Goal: Task Accomplishment & Management: Manage account settings

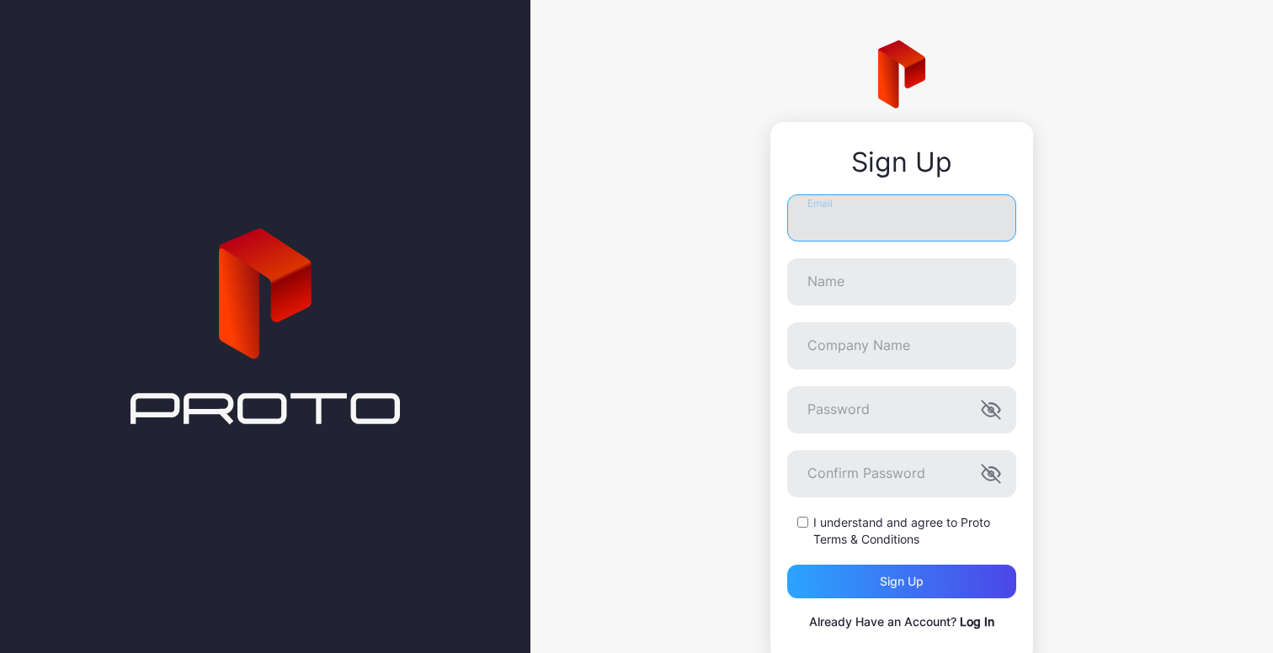
click at [810, 211] on input "Email" at bounding box center [901, 217] width 229 height 47
type input "**********"
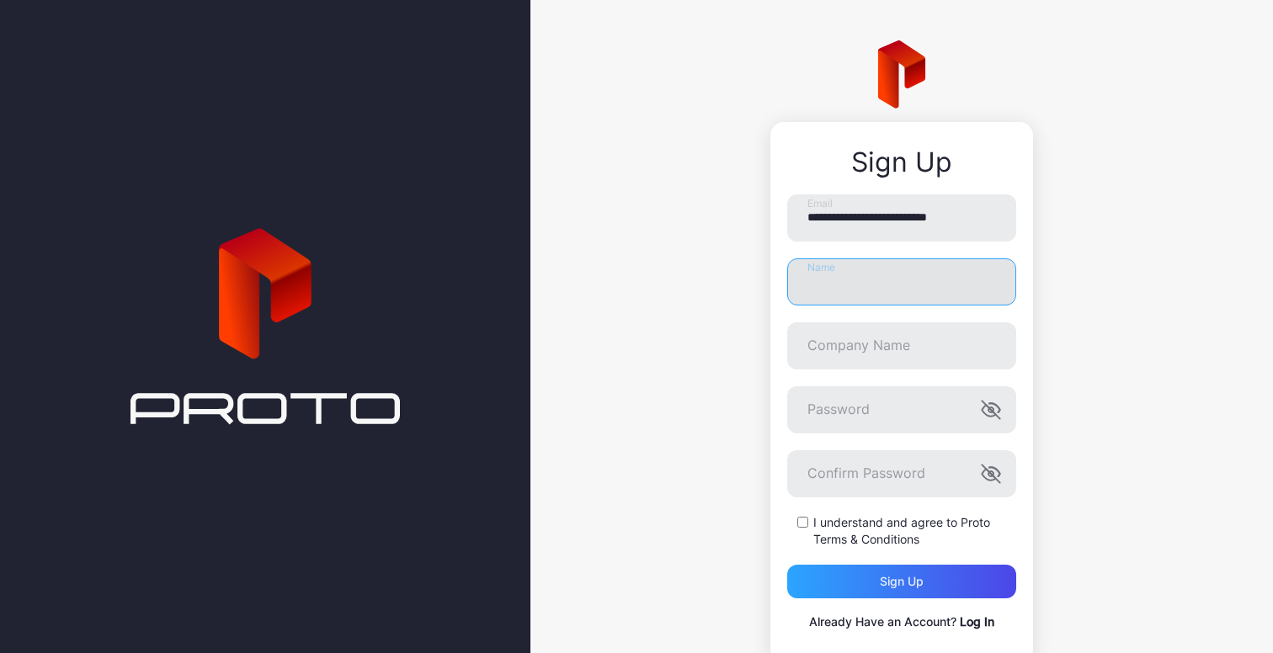
click at [860, 272] on input "Name" at bounding box center [901, 281] width 229 height 47
type input "********"
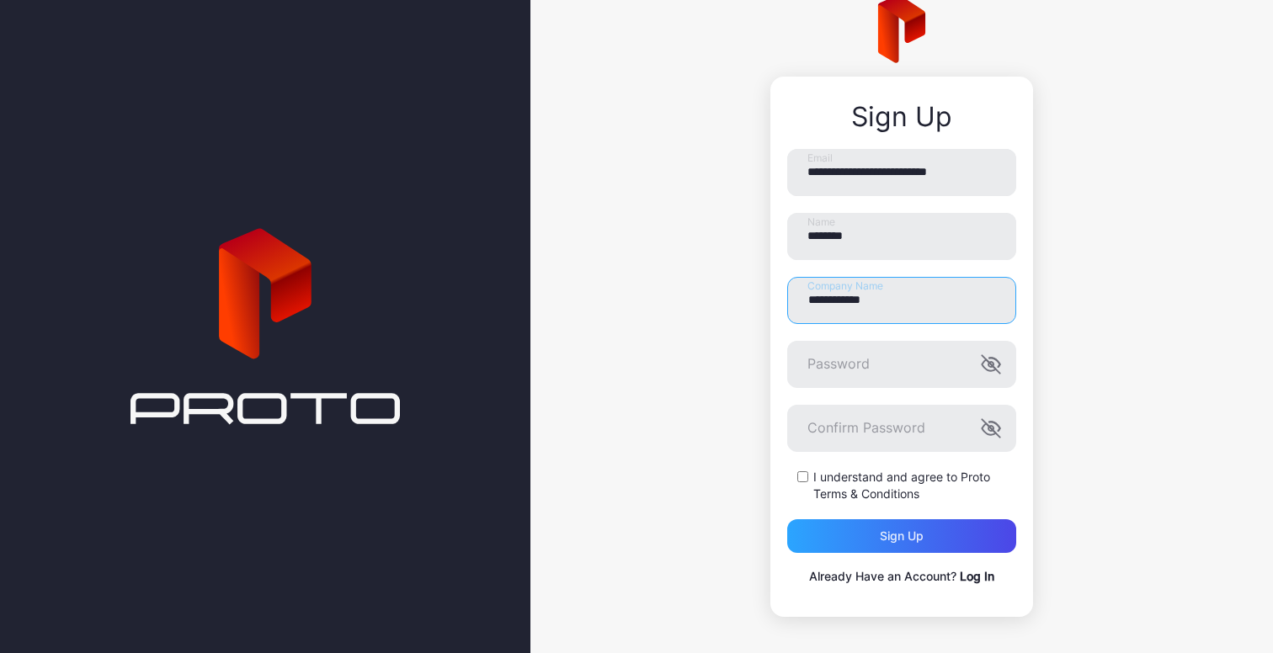
scroll to position [49, 0]
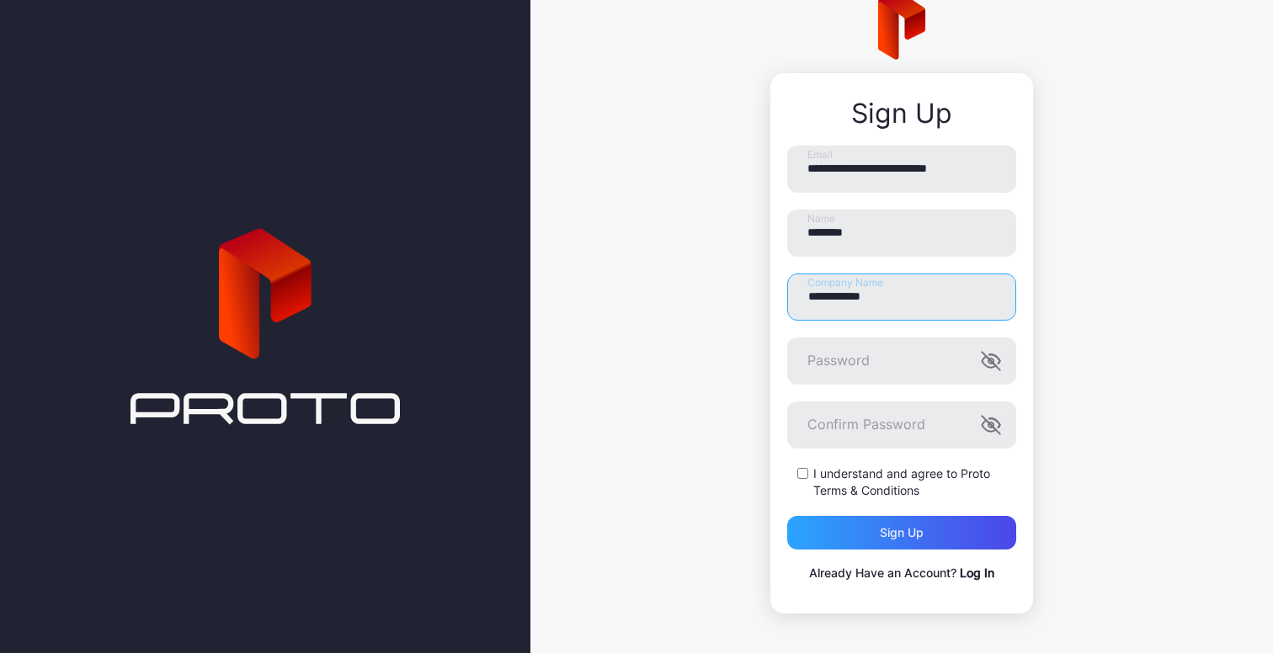
type input "**********"
click at [981, 351] on icon "button" at bounding box center [991, 361] width 20 height 20
click at [828, 517] on div "Sign up" at bounding box center [901, 533] width 229 height 34
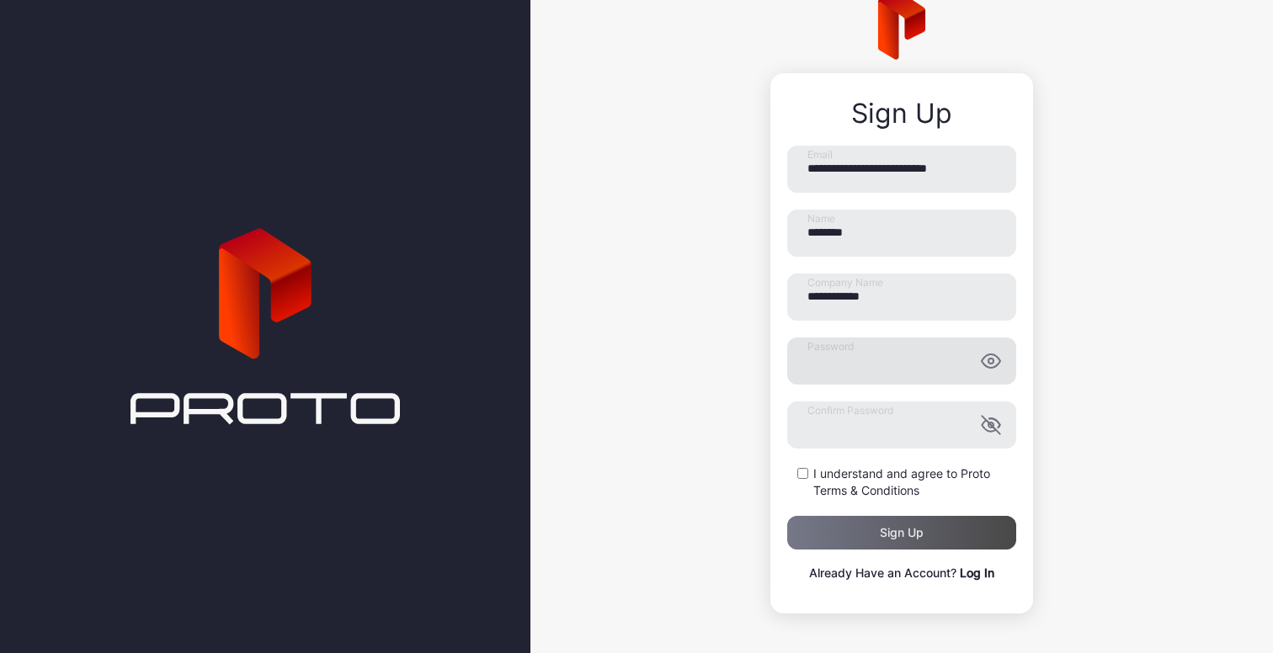
scroll to position [0, 0]
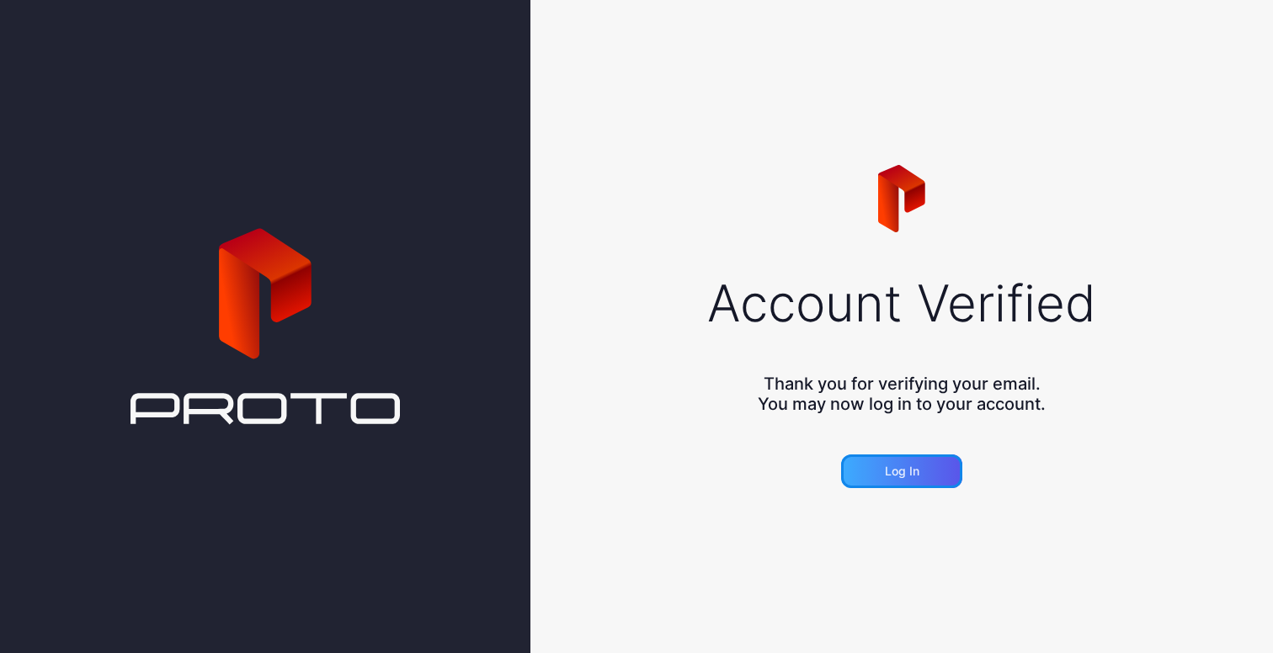
click at [926, 479] on div "Log in" at bounding box center [901, 472] width 121 height 34
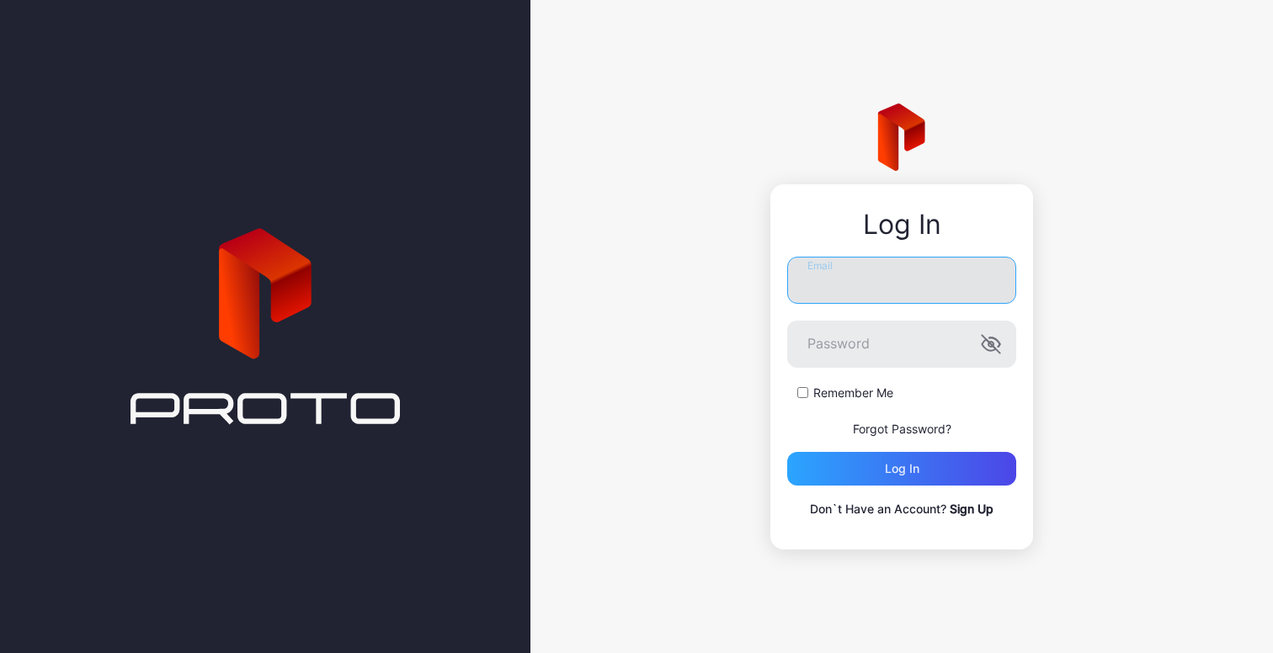
click at [861, 301] on input "Email" at bounding box center [901, 280] width 229 height 47
type input "**********"
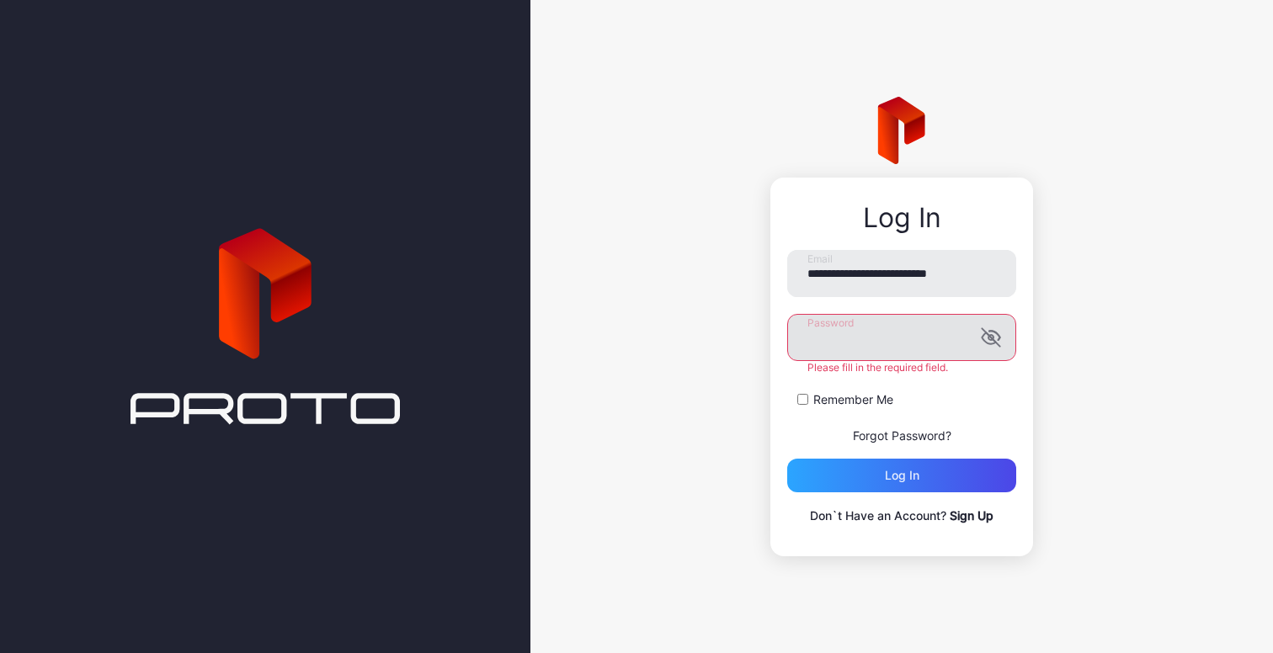
click at [993, 338] on g "button" at bounding box center [991, 338] width 18 height 18
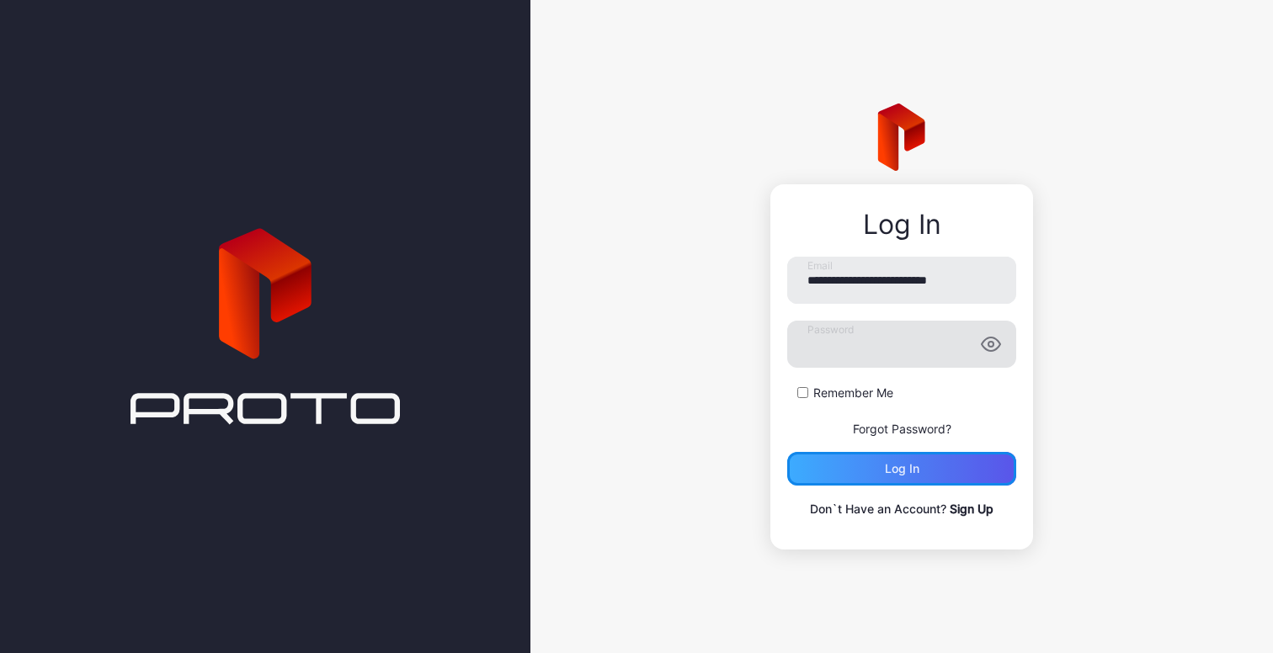
click at [918, 466] on div "Log in" at bounding box center [902, 468] width 35 height 13
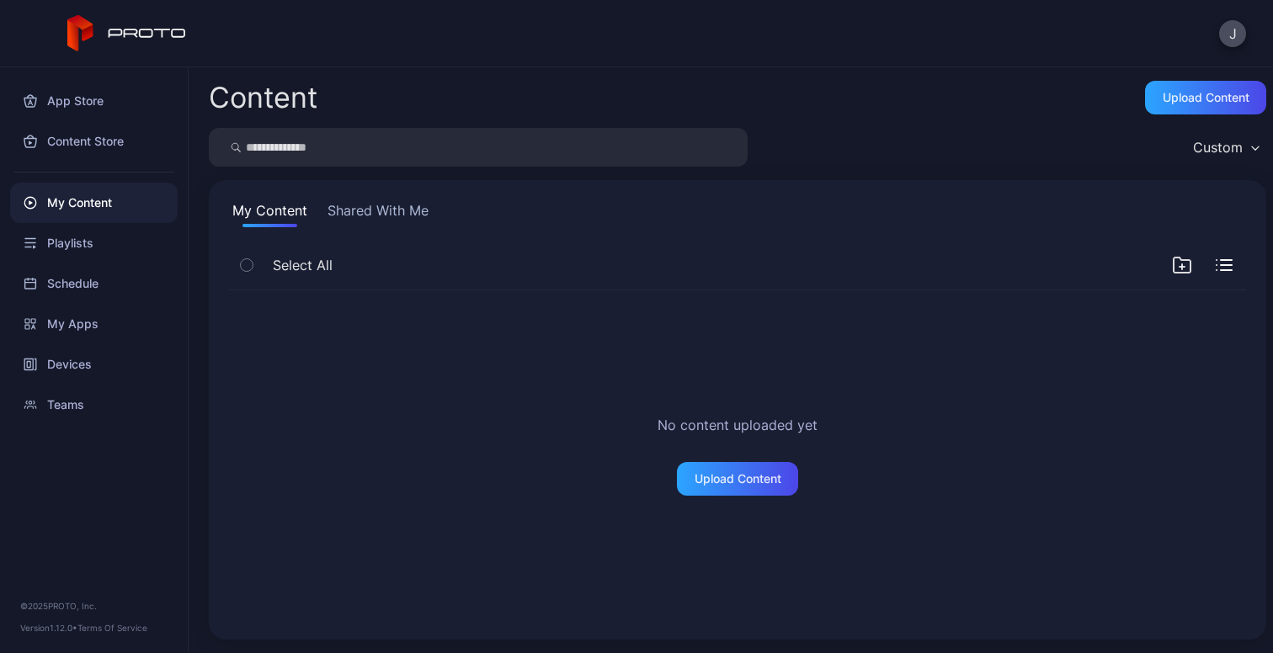
click at [376, 225] on button "Shared With Me" at bounding box center [378, 213] width 108 height 27
click at [398, 212] on button "Shared With Me" at bounding box center [378, 213] width 108 height 27
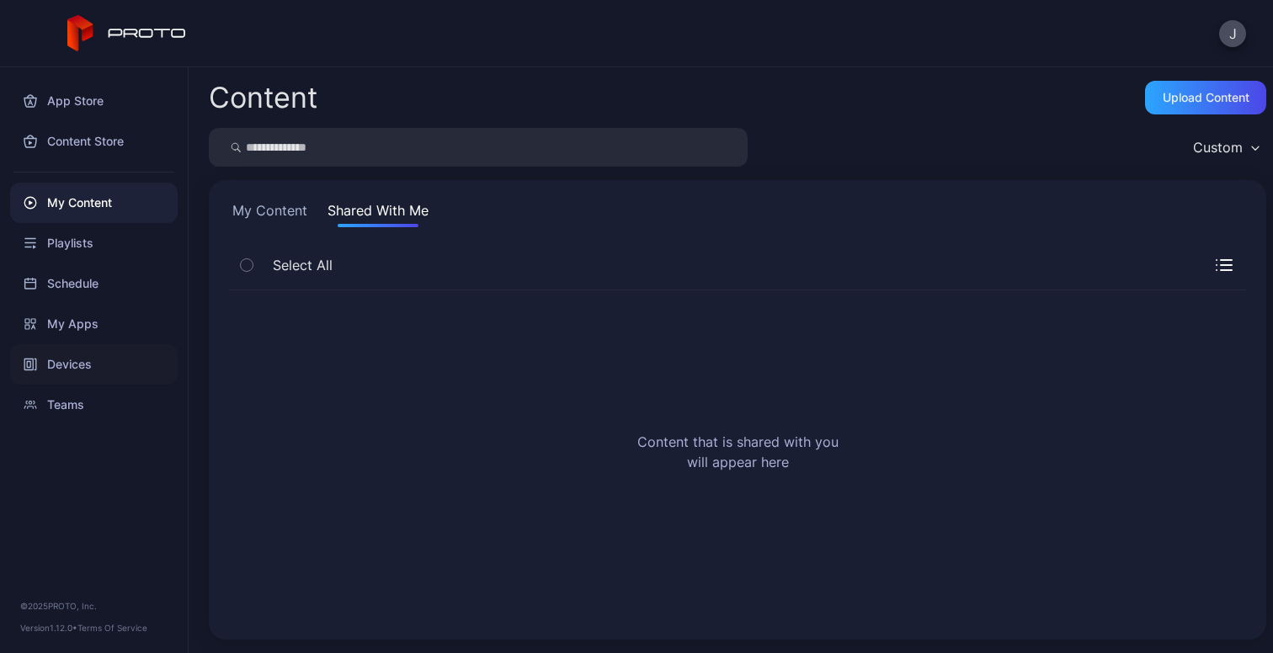
click at [64, 369] on div "Devices" at bounding box center [94, 364] width 168 height 40
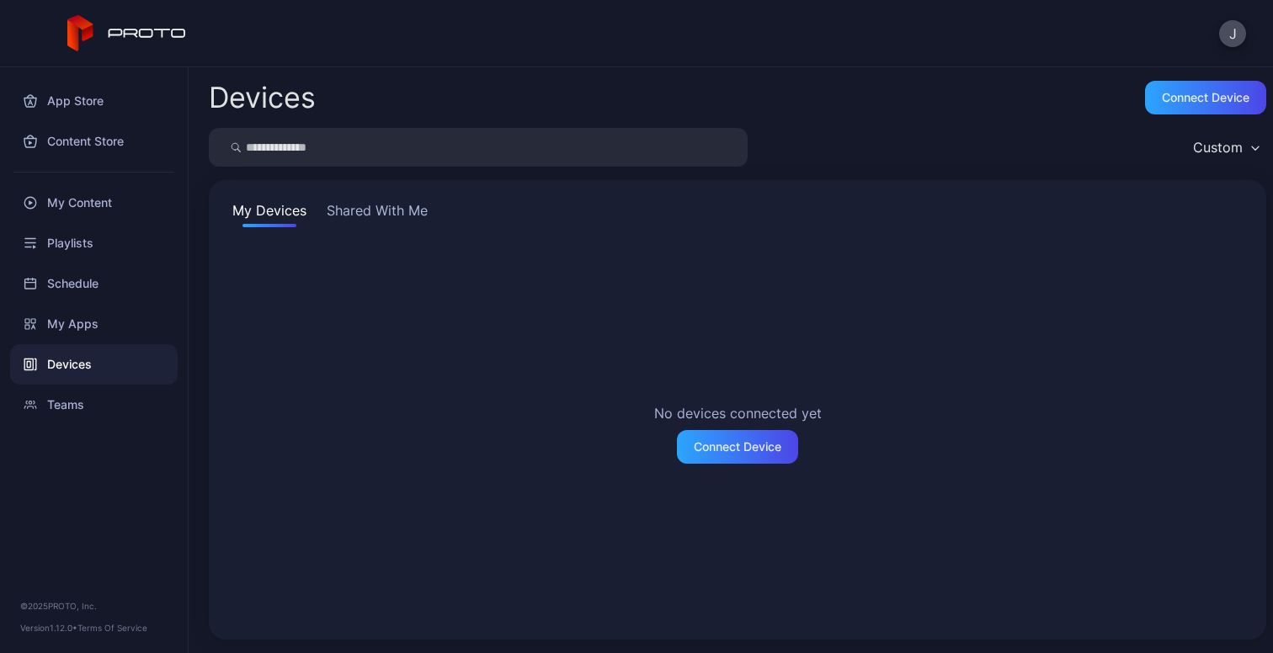
click at [373, 204] on button "Shared With Me" at bounding box center [377, 213] width 108 height 27
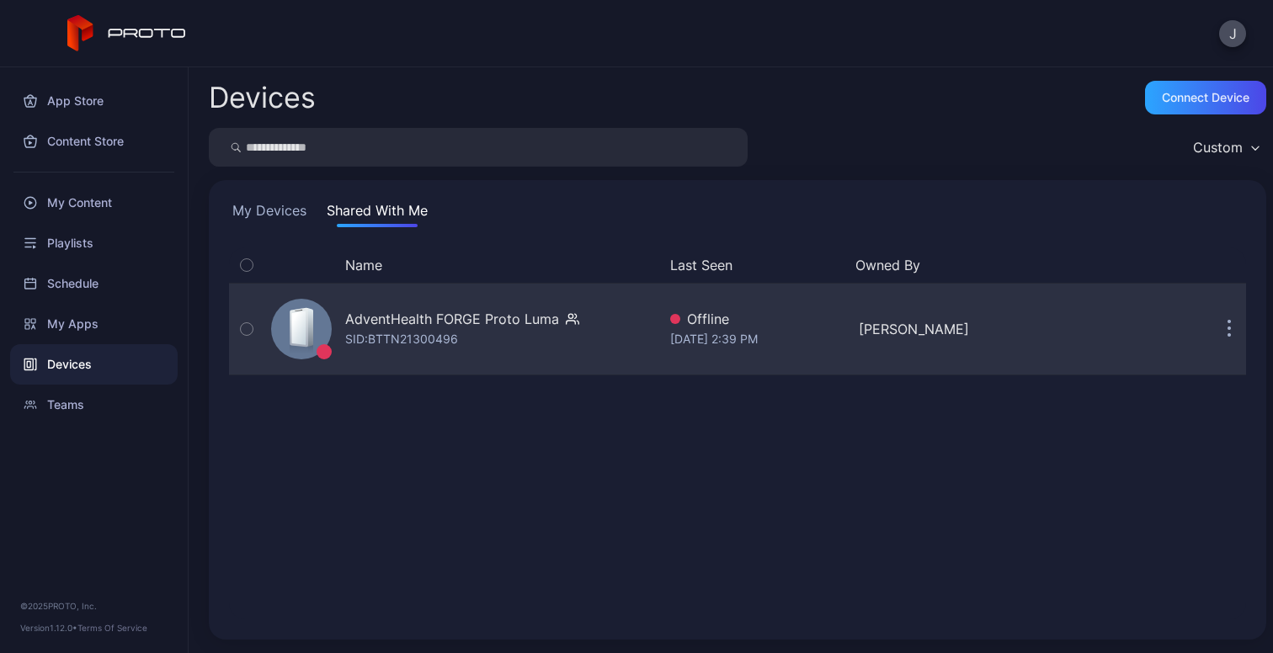
click at [253, 327] on div "button" at bounding box center [246, 328] width 13 height 13
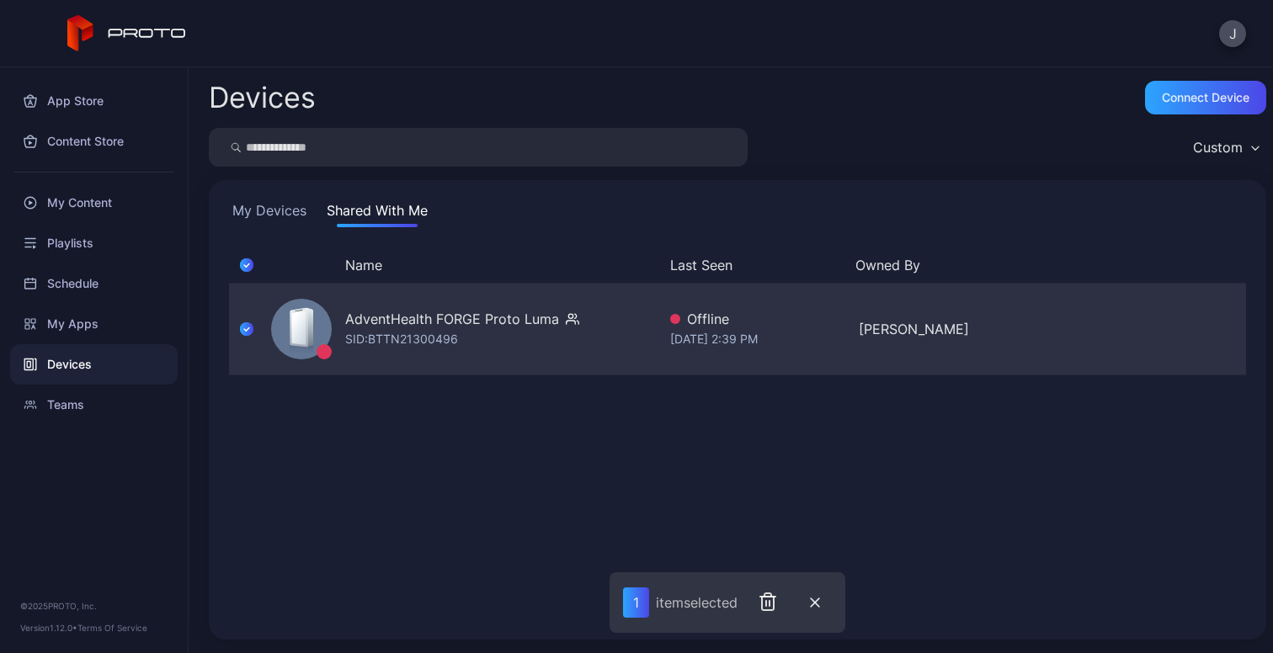
click at [575, 331] on div "AdventHealth FORGE Proto Luma SID: BTTN21300496" at bounding box center [462, 329] width 234 height 40
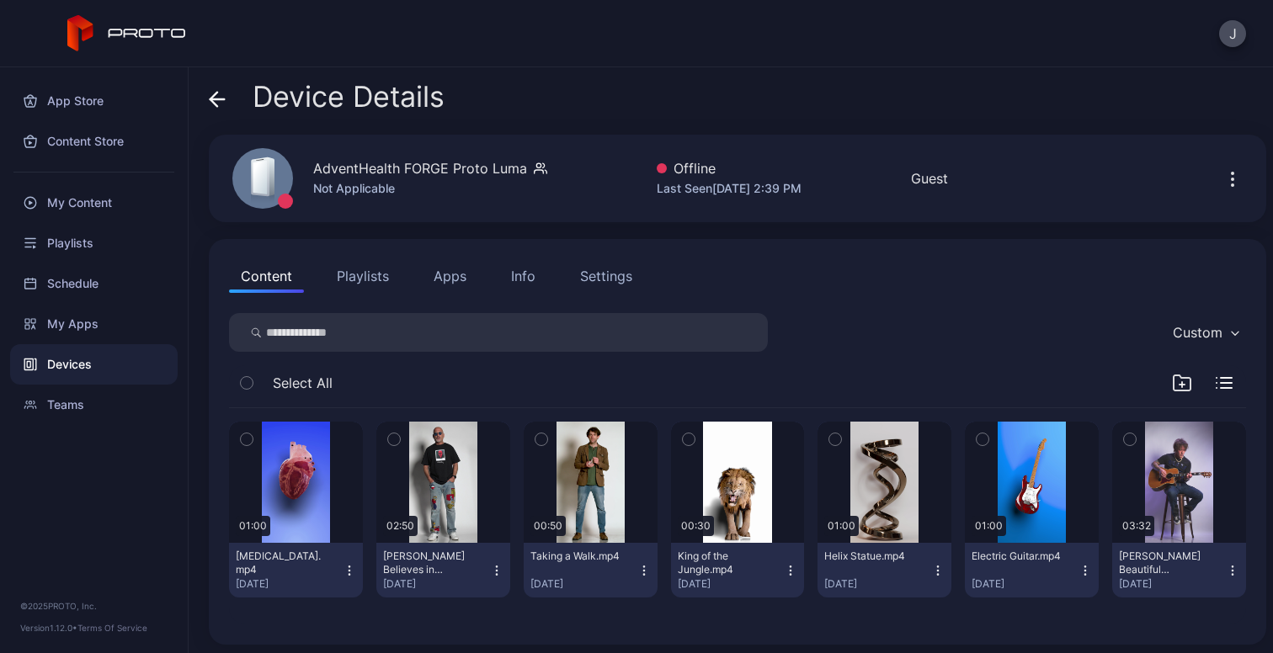
scroll to position [5, 0]
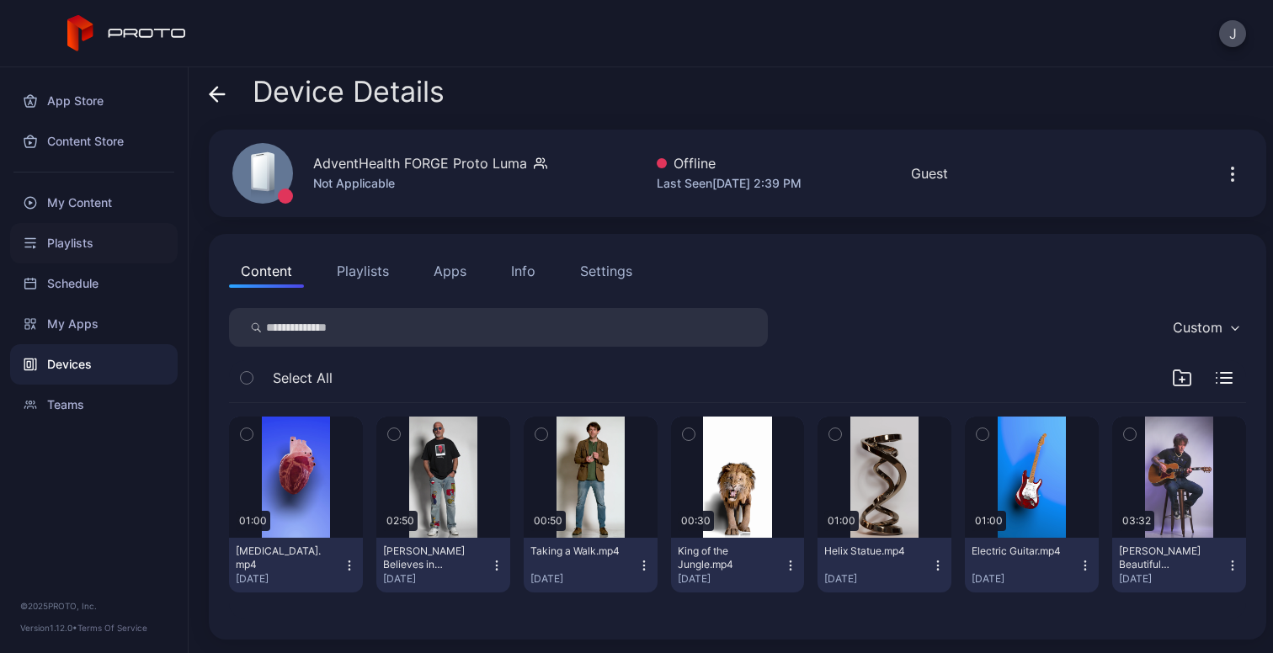
click at [106, 230] on div "Playlists" at bounding box center [94, 243] width 168 height 40
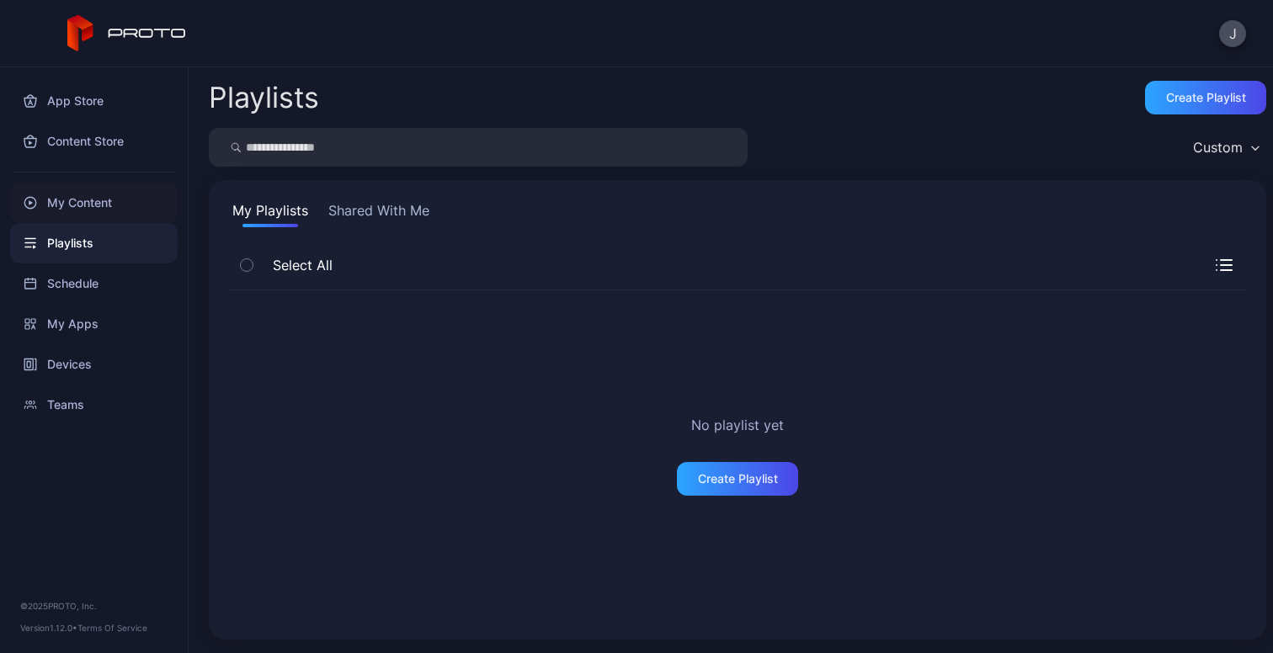
click at [109, 211] on div "My Content" at bounding box center [94, 203] width 168 height 40
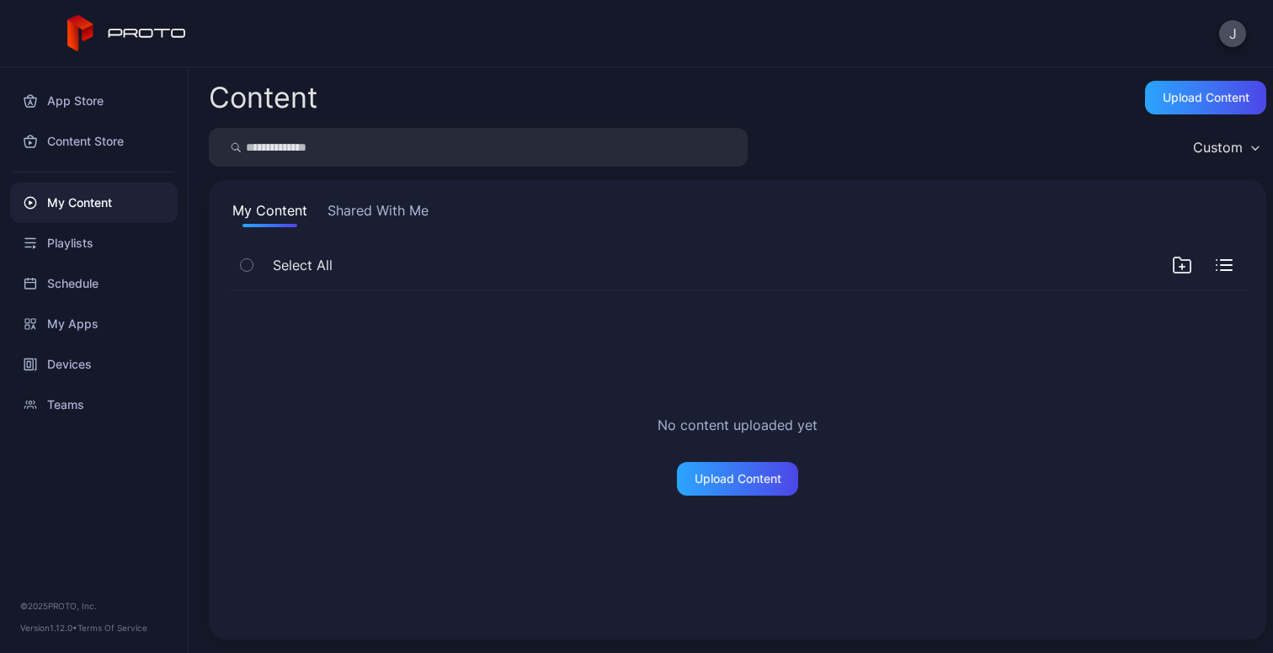
click at [381, 211] on button "Shared With Me" at bounding box center [378, 213] width 108 height 27
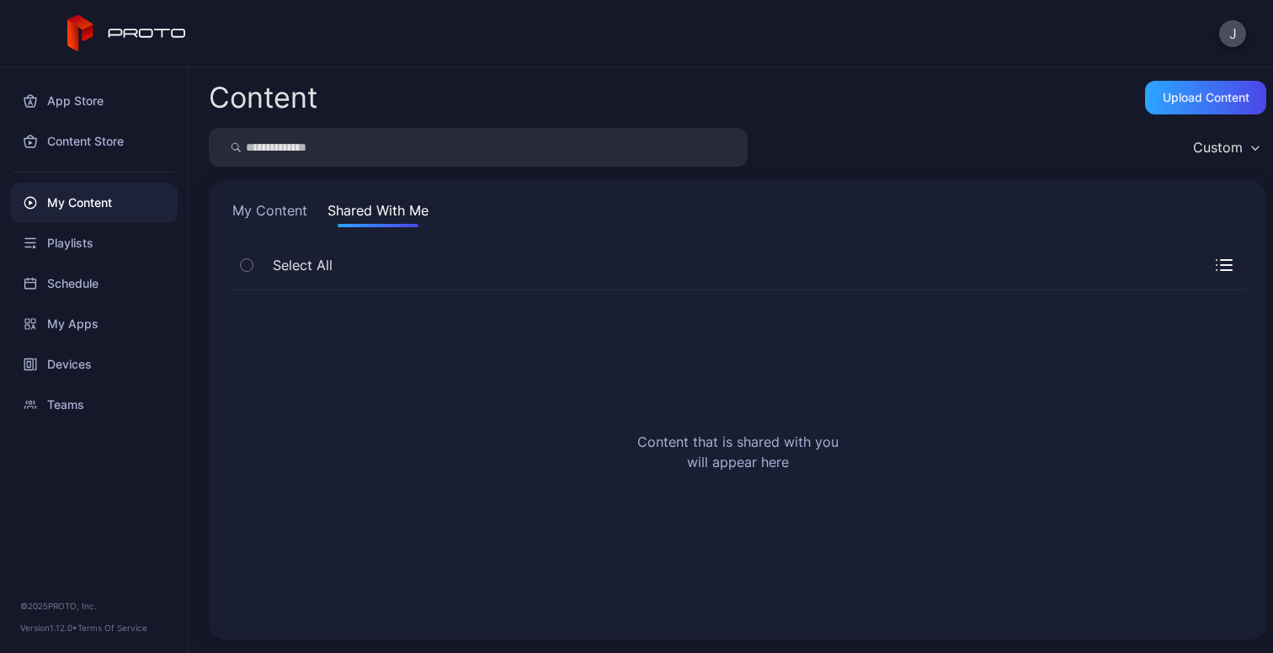
click at [269, 216] on button "My Content" at bounding box center [270, 213] width 82 height 27
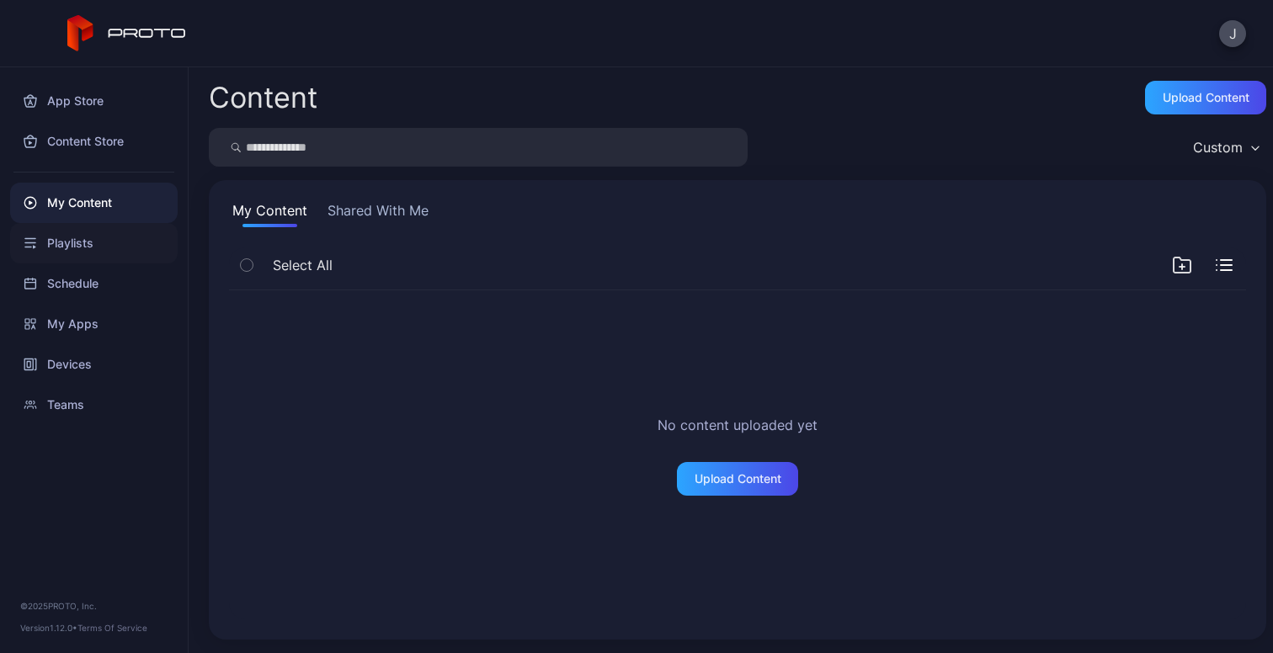
click at [102, 237] on div "Playlists" at bounding box center [94, 243] width 168 height 40
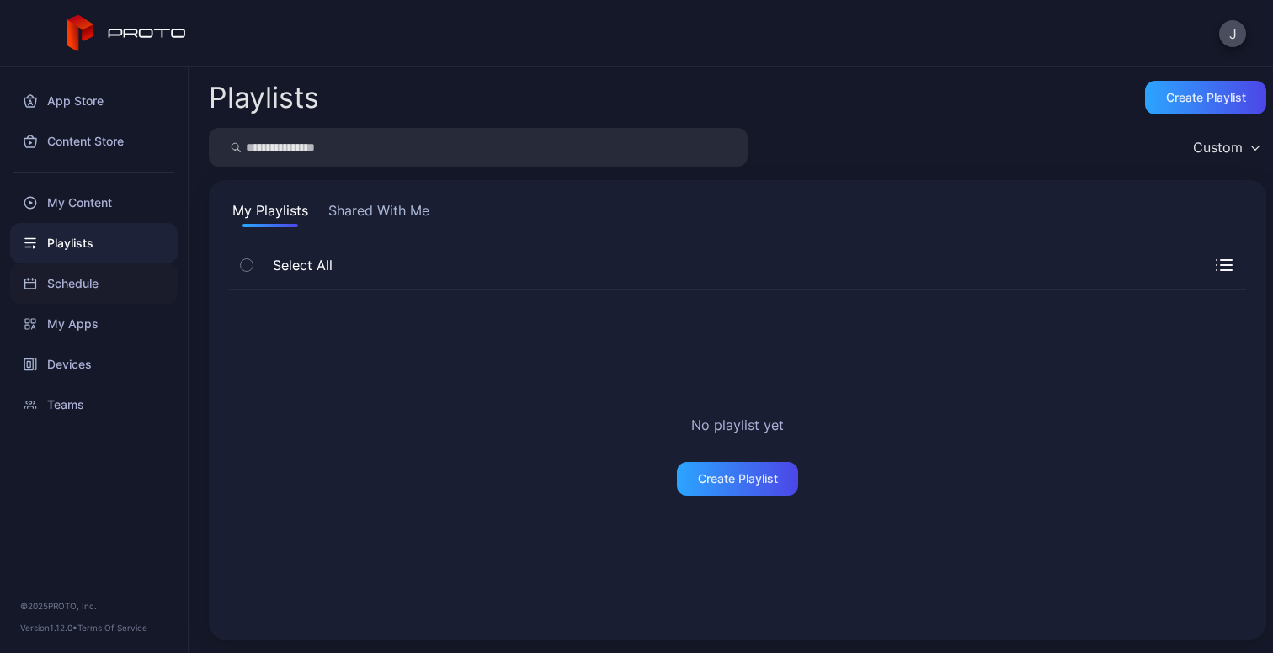
click at [85, 283] on div "Schedule" at bounding box center [94, 284] width 168 height 40
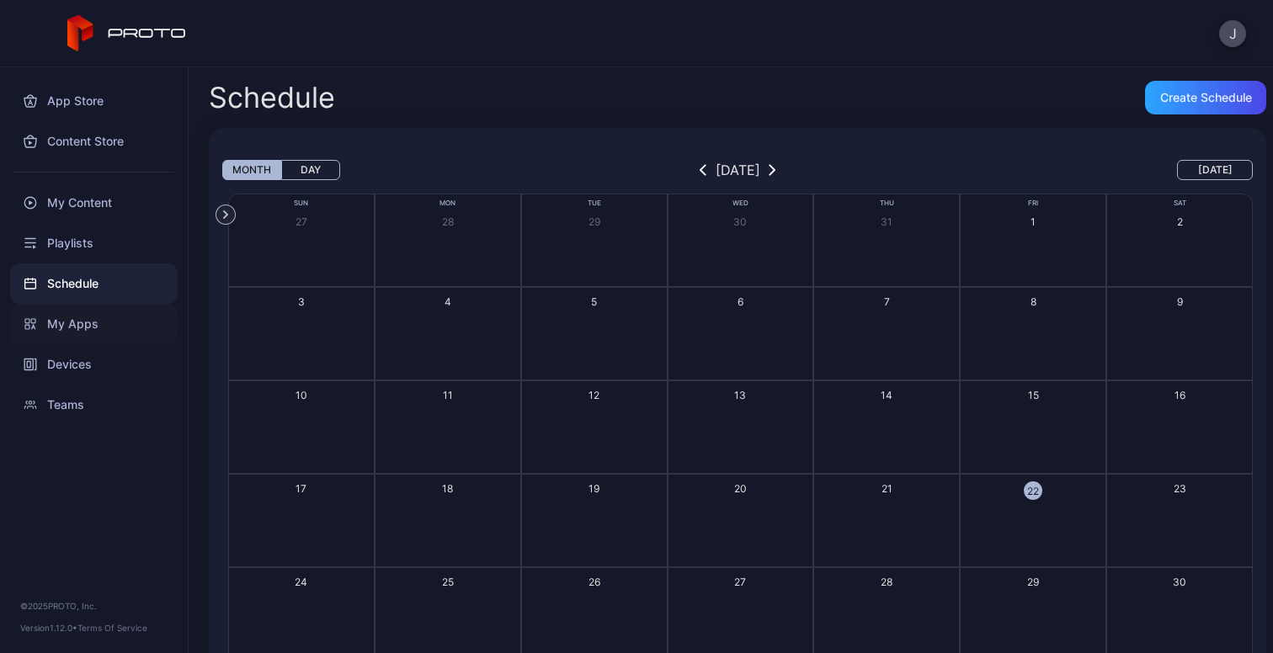
click at [99, 318] on div "My Apps" at bounding box center [94, 324] width 168 height 40
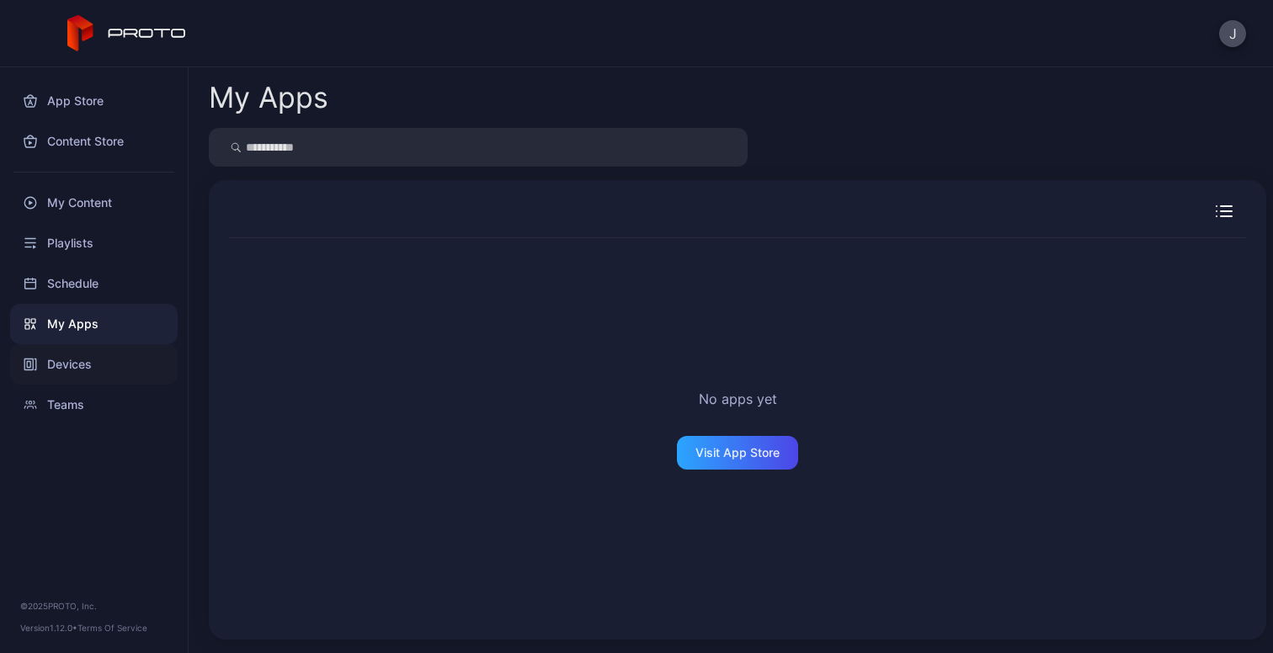
click at [99, 363] on div "Devices" at bounding box center [94, 364] width 168 height 40
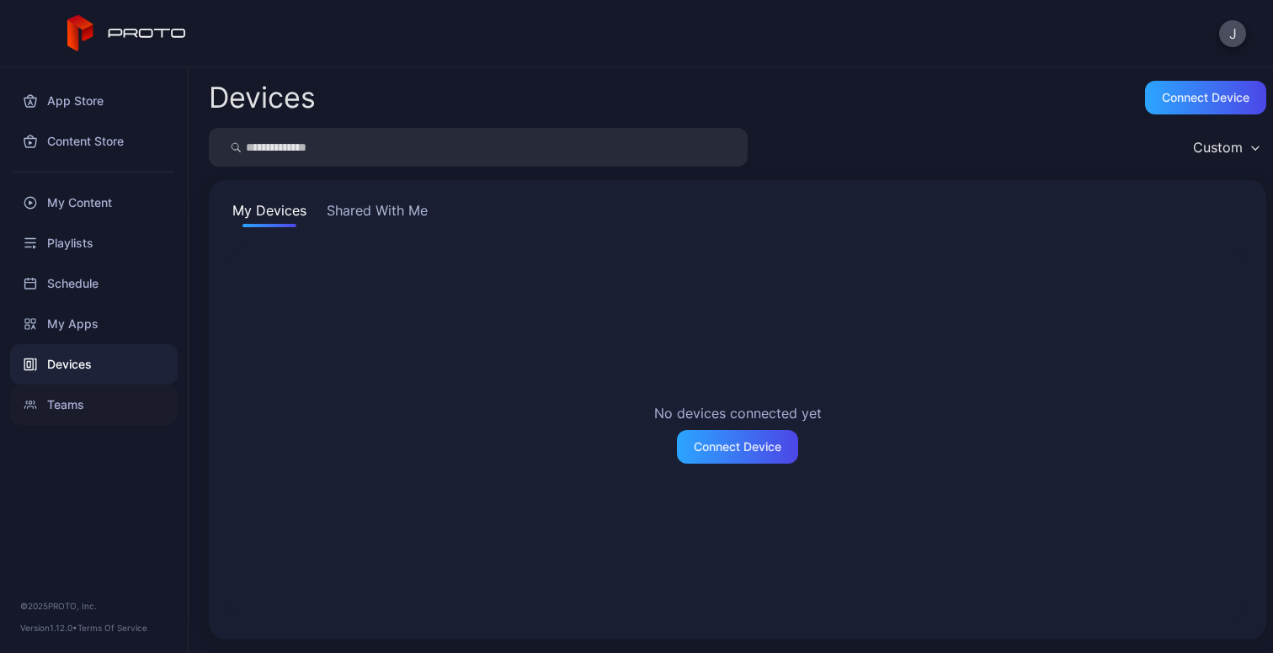
click at [88, 407] on div "Teams" at bounding box center [94, 405] width 168 height 40
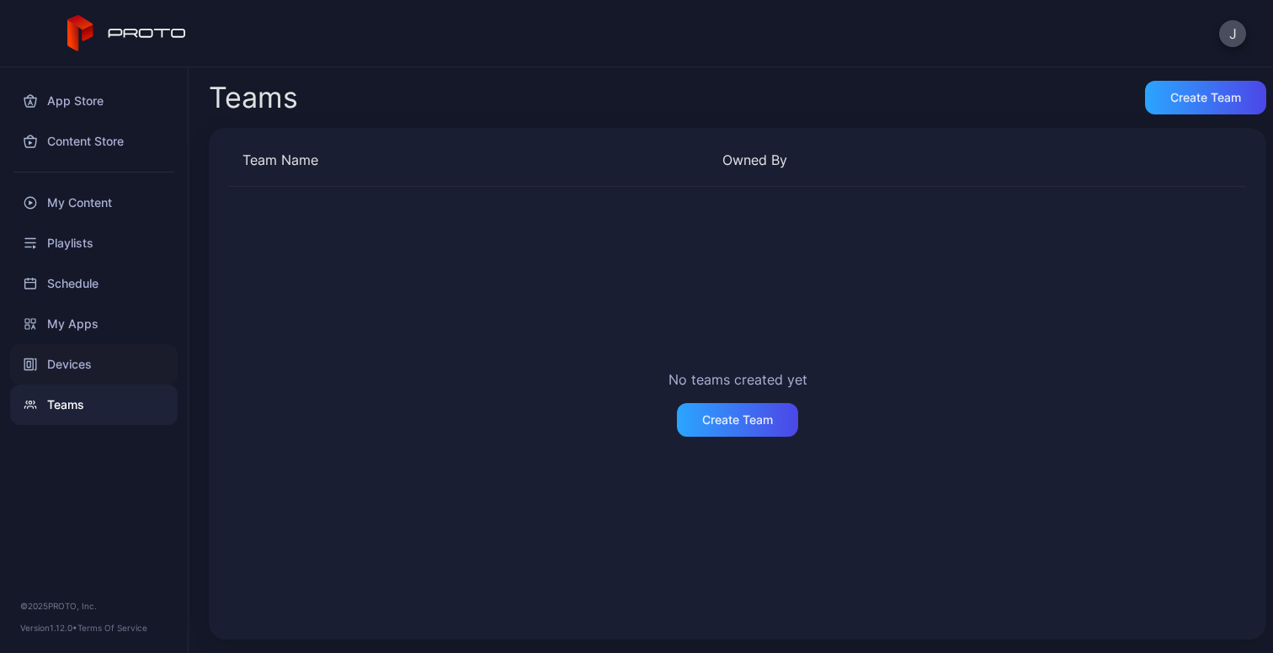
click at [98, 357] on div "Devices" at bounding box center [94, 364] width 168 height 40
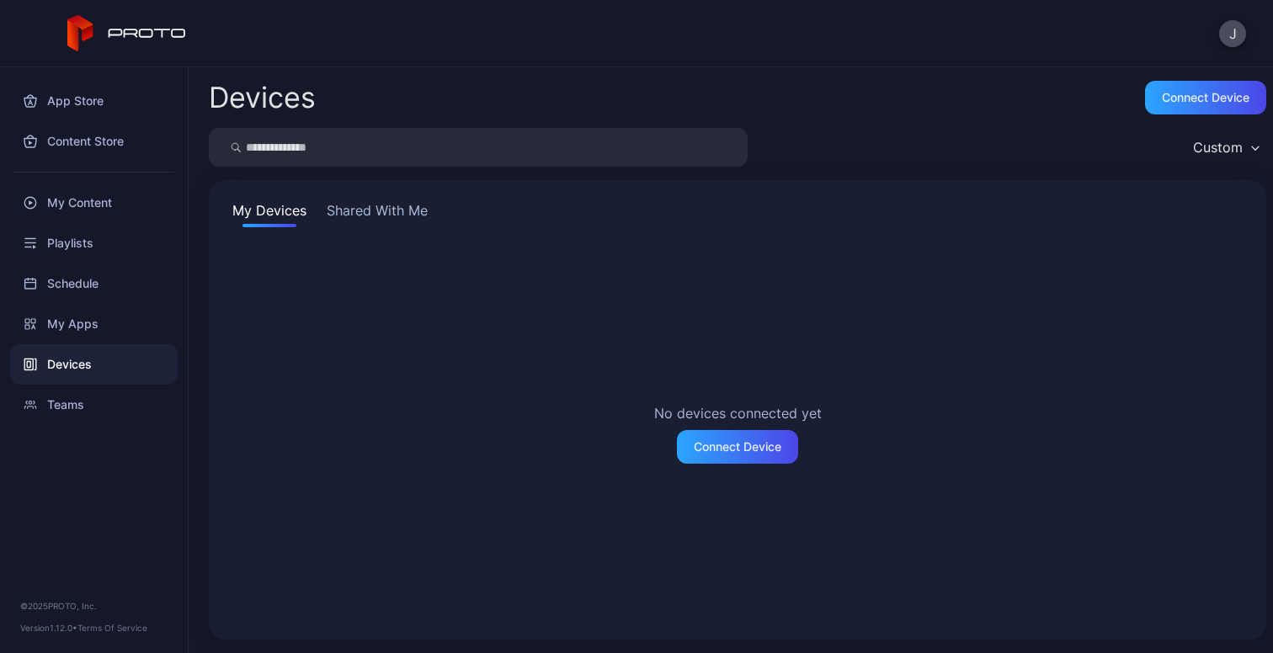
click at [414, 208] on button "Shared With Me" at bounding box center [377, 213] width 108 height 27
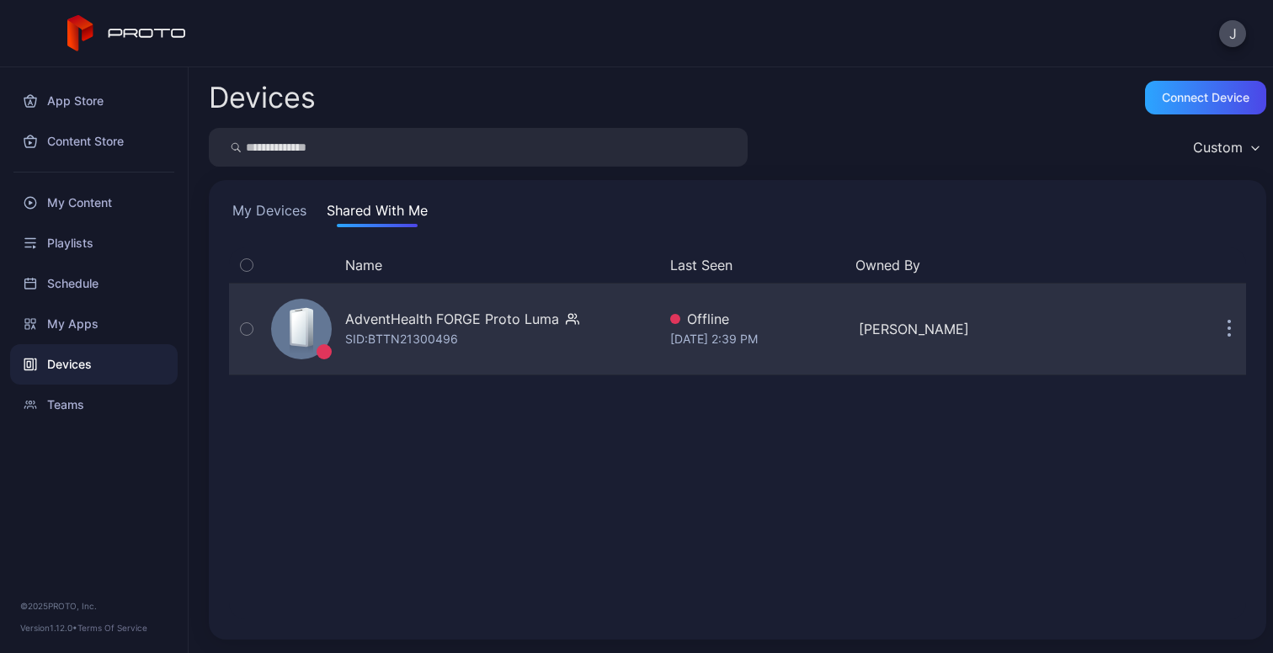
click at [237, 333] on button "button" at bounding box center [246, 329] width 35 height 91
